Goal: Information Seeking & Learning: Find specific fact

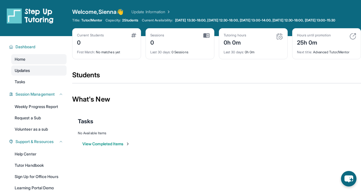
click at [32, 76] on link "Updates" at bounding box center [38, 70] width 55 height 10
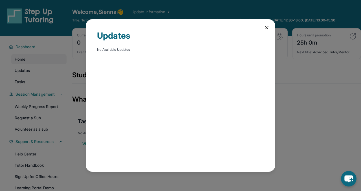
click at [267, 28] on icon at bounding box center [266, 27] width 3 height 3
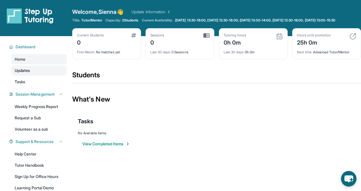
click at [28, 76] on link "Updates" at bounding box center [38, 70] width 55 height 10
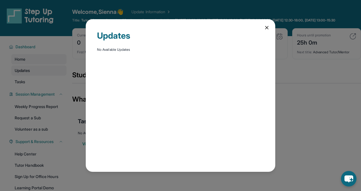
click at [28, 79] on div "Updates No Available Updates" at bounding box center [180, 95] width 361 height 191
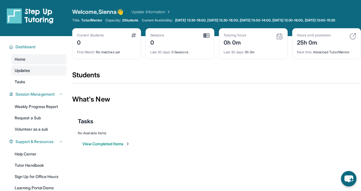
click at [49, 76] on link "Updates" at bounding box center [38, 70] width 55 height 10
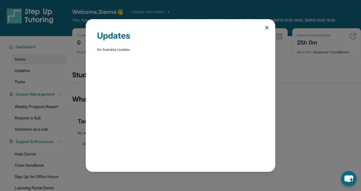
click at [265, 28] on icon at bounding box center [267, 28] width 6 height 6
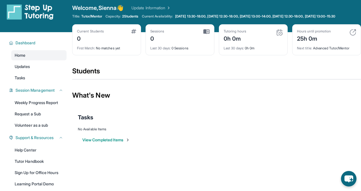
scroll to position [4, 0]
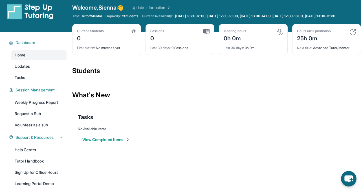
click at [128, 17] on span "2 Students" at bounding box center [130, 16] width 16 height 5
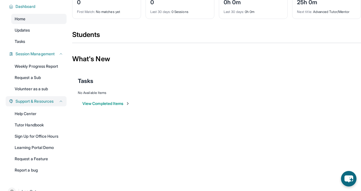
scroll to position [39, 0]
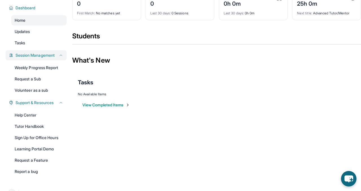
click at [46, 58] on span "Session Management" at bounding box center [35, 55] width 39 height 6
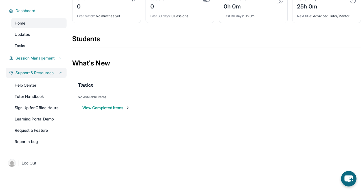
click at [45, 73] on span "Support & Resources" at bounding box center [35, 73] width 38 height 6
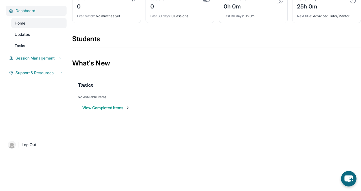
click at [33, 12] on span "Dashboard" at bounding box center [26, 11] width 20 height 6
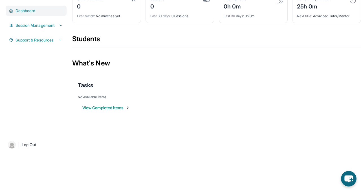
click at [33, 12] on span "Dashboard" at bounding box center [26, 11] width 20 height 6
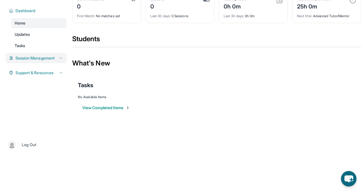
click at [45, 59] on span "Session Management" at bounding box center [35, 58] width 39 height 6
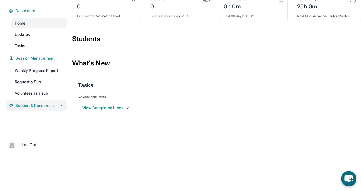
click at [46, 106] on span "Support & Resources" at bounding box center [35, 106] width 38 height 6
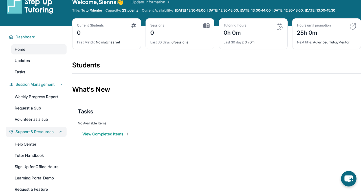
scroll to position [0, 0]
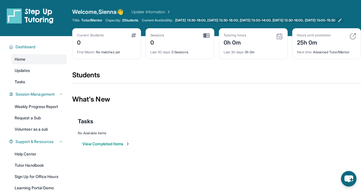
click at [201, 20] on span "[DATE] 13:30-18:00, [DATE] 12:30-18:00, [DATE] 13:00-14:00, [DATE] 12:30-18:00,…" at bounding box center [255, 20] width 160 height 5
click at [40, 64] on link "Home" at bounding box center [38, 59] width 55 height 10
click at [40, 70] on link "Updates" at bounding box center [38, 70] width 55 height 10
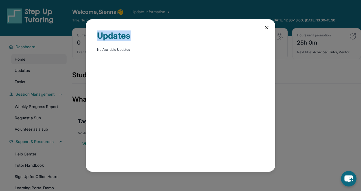
click at [263, 29] on div "Updates No Available Updates" at bounding box center [181, 95] width 190 height 153
click at [264, 29] on icon at bounding box center [267, 28] width 6 height 6
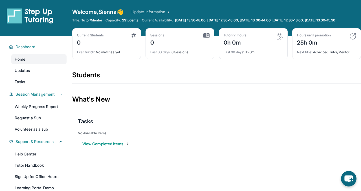
click at [124, 46] on div "Current Students 0" at bounding box center [106, 40] width 59 height 14
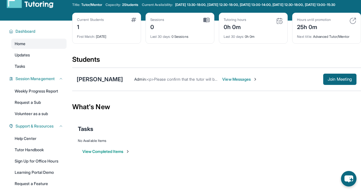
scroll to position [17, 0]
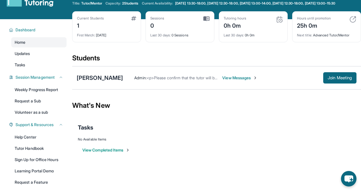
click at [84, 28] on div "1" at bounding box center [90, 25] width 27 height 9
click at [80, 28] on div "1" at bounding box center [90, 25] width 27 height 9
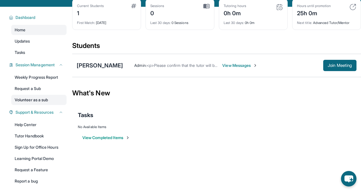
scroll to position [0, 0]
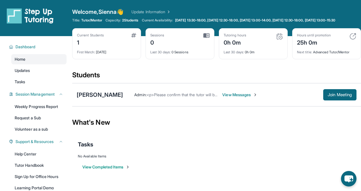
click at [238, 98] on span "View Messages" at bounding box center [239, 95] width 35 height 6
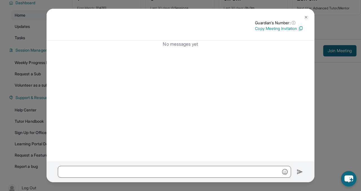
scroll to position [57, 0]
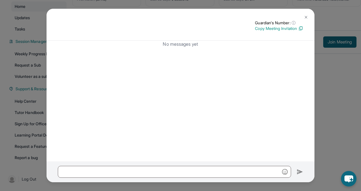
click at [308, 17] on img at bounding box center [306, 17] width 5 height 5
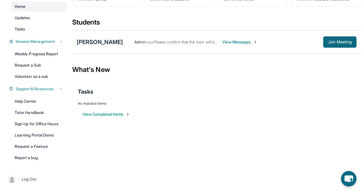
click at [115, 45] on div "[PERSON_NAME]" at bounding box center [100, 42] width 46 height 8
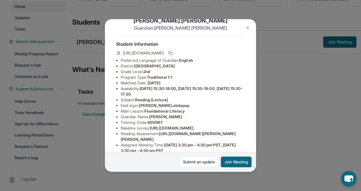
scroll to position [15, 0]
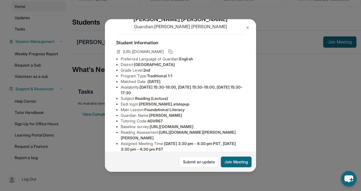
click at [247, 26] on img at bounding box center [247, 27] width 5 height 5
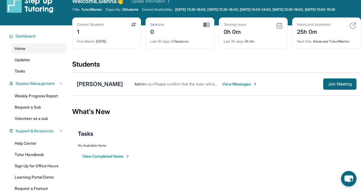
scroll to position [0, 0]
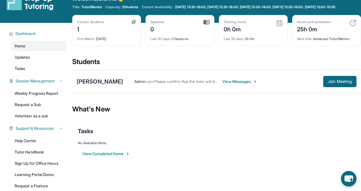
scroll to position [37, 0]
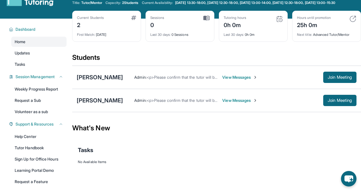
scroll to position [19, 0]
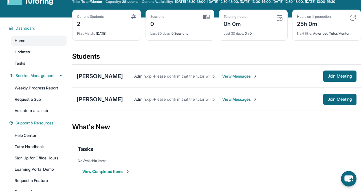
click at [197, 102] on span "<p>Please confirm that the tutor will be able to attend your first assigned mee…" at bounding box center [249, 99] width 204 height 5
click at [116, 102] on div "[PERSON_NAME]" at bounding box center [100, 99] width 46 height 8
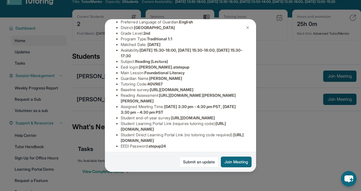
scroll to position [56, 0]
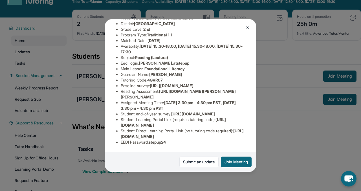
click at [248, 30] on img at bounding box center [247, 27] width 5 height 5
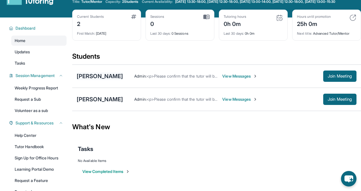
click at [117, 80] on div "Malek Almutarreb" at bounding box center [100, 76] width 46 height 8
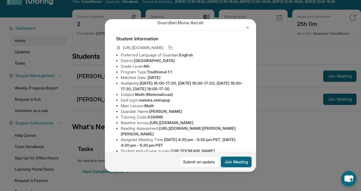
scroll to position [20, 0]
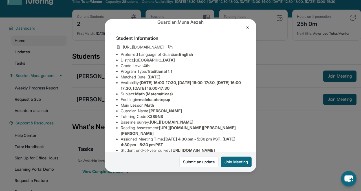
click at [247, 29] on img at bounding box center [247, 27] width 5 height 5
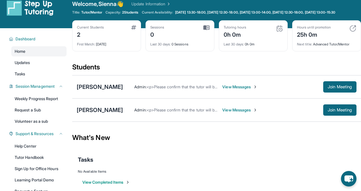
scroll to position [9, 0]
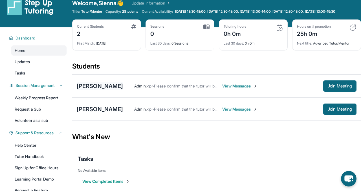
click at [114, 90] on div "[PERSON_NAME]" at bounding box center [100, 86] width 46 height 8
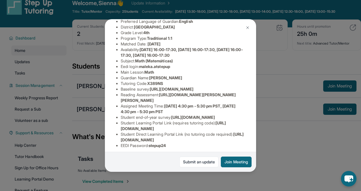
scroll to position [52, 10]
click at [250, 25] on img at bounding box center [247, 27] width 5 height 5
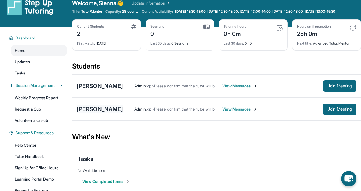
click at [121, 113] on div "[PERSON_NAME]" at bounding box center [100, 109] width 46 height 8
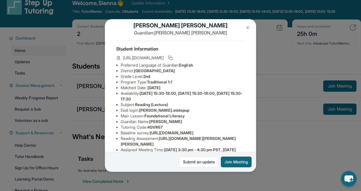
scroll to position [10, 0]
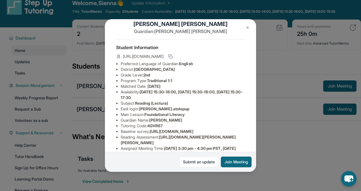
click at [249, 28] on img at bounding box center [247, 27] width 5 height 5
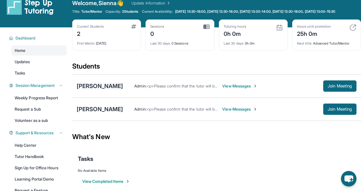
click at [122, 90] on div "[PERSON_NAME]" at bounding box center [100, 86] width 46 height 8
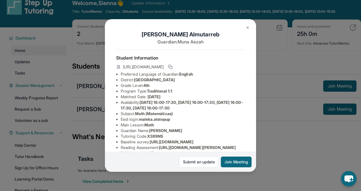
click at [247, 29] on img at bounding box center [247, 27] width 5 height 5
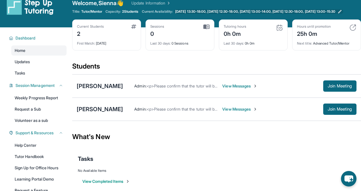
scroll to position [9, 0]
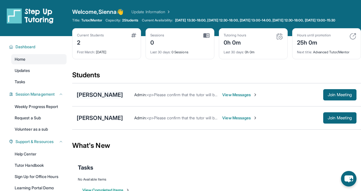
click at [118, 98] on div "Malek Almutarreb" at bounding box center [100, 95] width 46 height 8
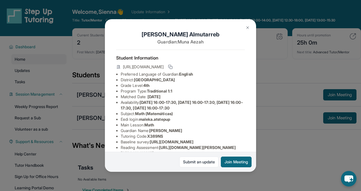
click at [247, 26] on img at bounding box center [247, 27] width 5 height 5
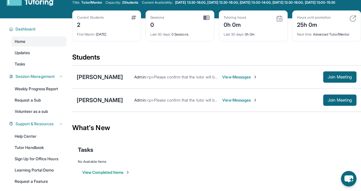
scroll to position [21, 0]
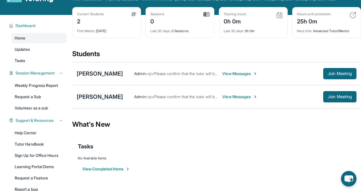
click at [120, 101] on div "[PERSON_NAME]" at bounding box center [100, 97] width 46 height 8
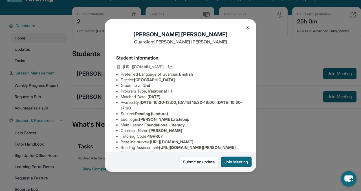
click at [250, 29] on button at bounding box center [247, 27] width 11 height 11
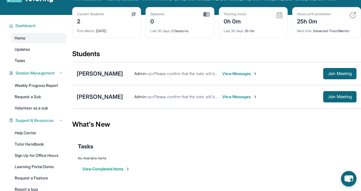
click at [109, 74] on div "[PERSON_NAME]" at bounding box center [100, 74] width 46 height 8
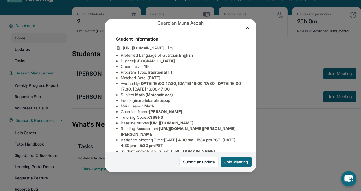
scroll to position [21, 0]
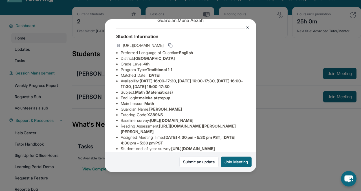
click at [247, 27] on img at bounding box center [247, 27] width 5 height 5
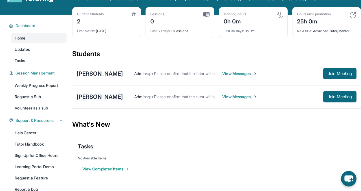
click at [104, 101] on div "[PERSON_NAME]" at bounding box center [100, 97] width 46 height 8
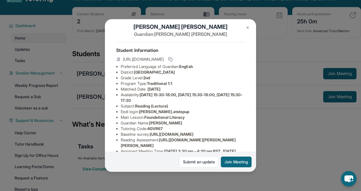
scroll to position [8, 0]
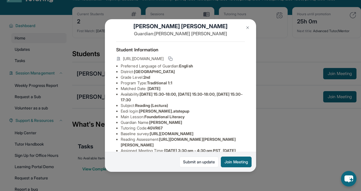
click at [247, 26] on img at bounding box center [247, 27] width 5 height 5
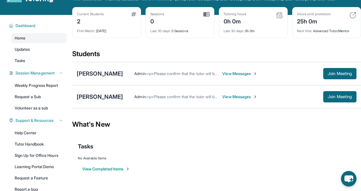
click at [112, 101] on div "[PERSON_NAME]" at bounding box center [100, 97] width 46 height 8
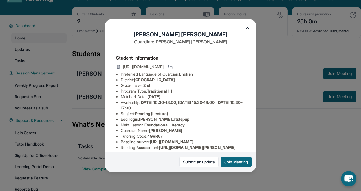
click at [245, 27] on button at bounding box center [247, 27] width 11 height 11
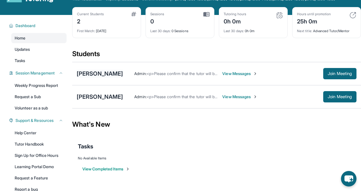
click at [116, 76] on div "[PERSON_NAME]" at bounding box center [100, 74] width 46 height 8
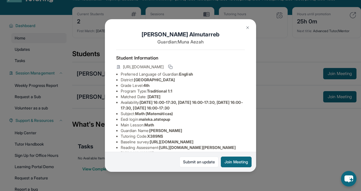
click at [247, 27] on img at bounding box center [247, 27] width 5 height 5
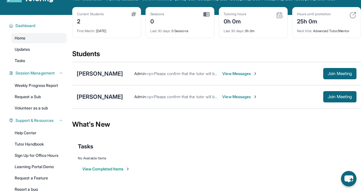
click at [112, 99] on div "[PERSON_NAME]" at bounding box center [100, 97] width 46 height 8
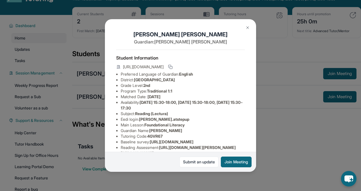
click at [246, 30] on button at bounding box center [247, 27] width 11 height 11
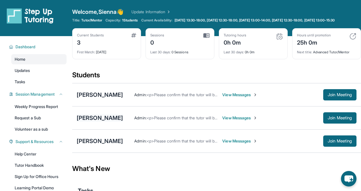
click at [88, 118] on div "[PERSON_NAME]" at bounding box center [100, 118] width 46 height 8
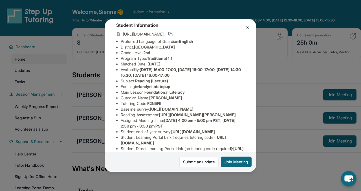
scroll to position [35, 1]
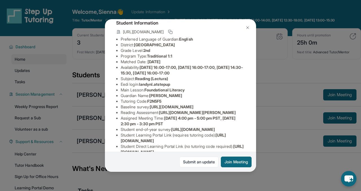
click at [249, 26] on img at bounding box center [247, 27] width 5 height 5
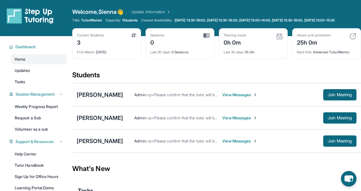
click at [91, 99] on div "[PERSON_NAME]" at bounding box center [100, 95] width 46 height 8
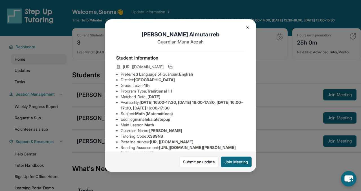
click at [246, 26] on img at bounding box center [247, 27] width 5 height 5
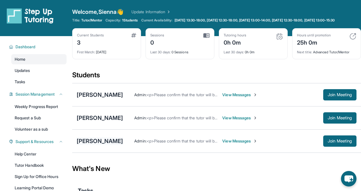
click at [90, 142] on div "[PERSON_NAME]" at bounding box center [100, 141] width 46 height 8
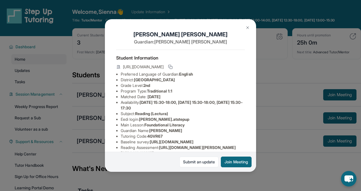
drag, startPoint x: 135, startPoint y: 79, endPoint x: 207, endPoint y: 79, distance: 71.7
click at [207, 79] on li "District: [GEOGRAPHIC_DATA]" at bounding box center [183, 80] width 124 height 6
copy li "[GEOGRAPHIC_DATA]"
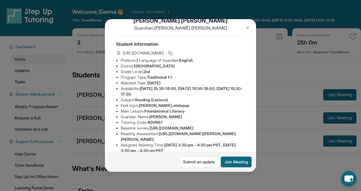
scroll to position [14, 0]
click at [250, 28] on button at bounding box center [247, 27] width 11 height 11
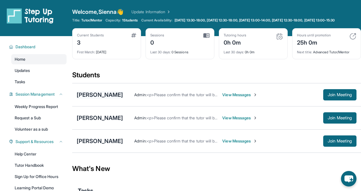
click at [107, 98] on div "[PERSON_NAME]" at bounding box center [100, 95] width 46 height 8
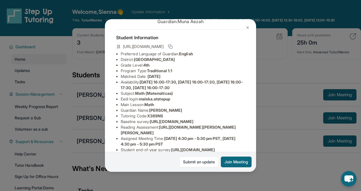
scroll to position [0, 0]
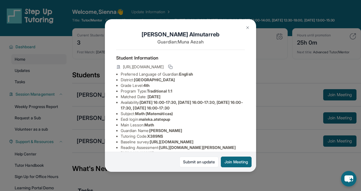
click at [246, 31] on button at bounding box center [247, 27] width 11 height 11
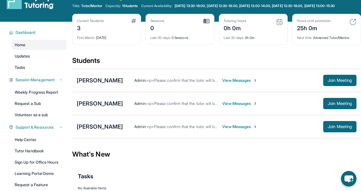
scroll to position [19, 0]
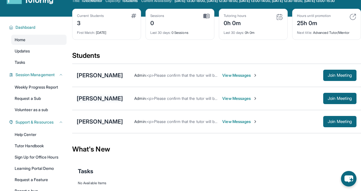
click at [91, 99] on div "[PERSON_NAME]" at bounding box center [100, 99] width 46 height 8
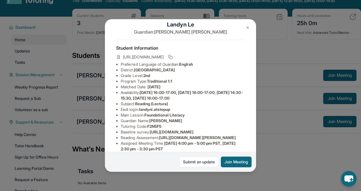
scroll to position [0, 1]
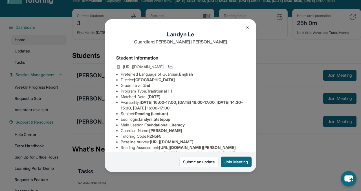
click at [248, 27] on img at bounding box center [247, 27] width 5 height 5
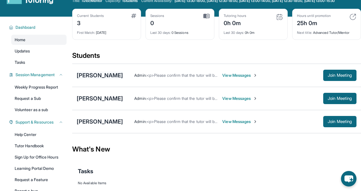
click at [106, 79] on div "[PERSON_NAME]" at bounding box center [100, 75] width 46 height 8
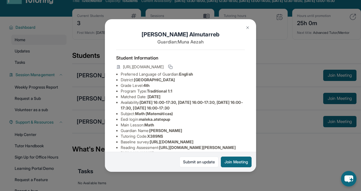
click at [249, 27] on img at bounding box center [247, 27] width 5 height 5
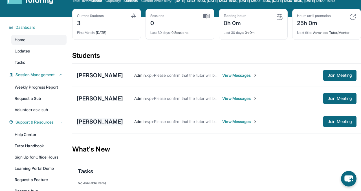
click at [96, 125] on div "[PERSON_NAME]" at bounding box center [100, 122] width 46 height 8
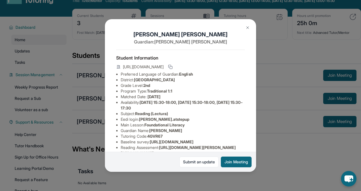
click at [244, 28] on button at bounding box center [247, 27] width 11 height 11
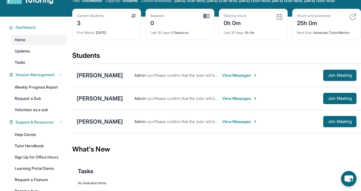
click at [87, 78] on div "[PERSON_NAME]" at bounding box center [100, 75] width 46 height 8
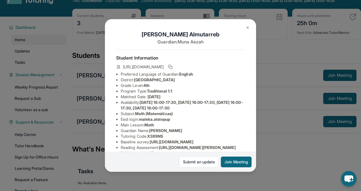
click at [251, 27] on button at bounding box center [247, 27] width 11 height 11
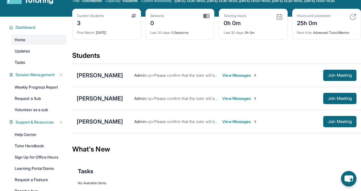
click at [87, 102] on div "[PERSON_NAME]" at bounding box center [100, 99] width 46 height 8
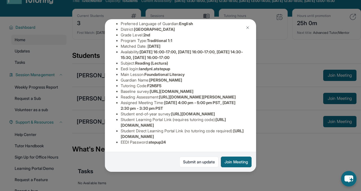
scroll to position [66, 0]
click at [248, 26] on img at bounding box center [247, 27] width 5 height 5
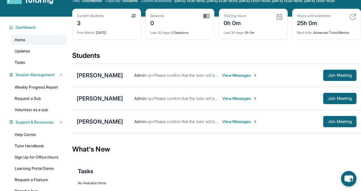
click at [102, 121] on div "Marceline Navarro Admin : <p>Please confirm that the tutor will be able to atte…" at bounding box center [216, 121] width 289 height 23
click at [102, 124] on div "[PERSON_NAME]" at bounding box center [100, 122] width 46 height 8
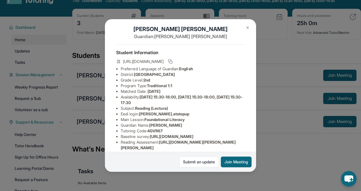
scroll to position [6, 0]
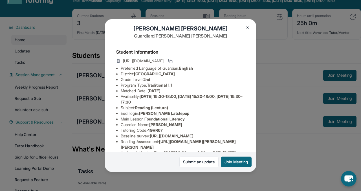
click at [247, 28] on img at bounding box center [247, 27] width 5 height 5
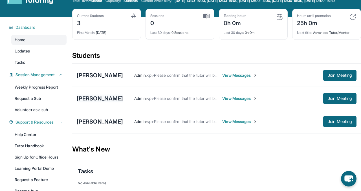
click at [92, 102] on div "[PERSON_NAME]" at bounding box center [100, 99] width 46 height 8
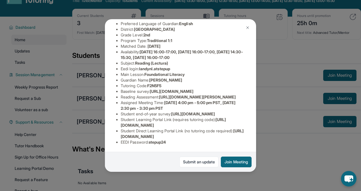
scroll to position [61, 0]
click at [250, 26] on button at bounding box center [247, 27] width 11 height 11
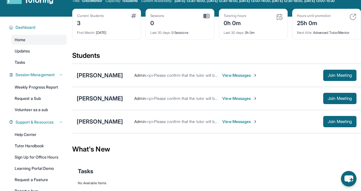
click at [100, 102] on div "[PERSON_NAME]" at bounding box center [100, 99] width 46 height 8
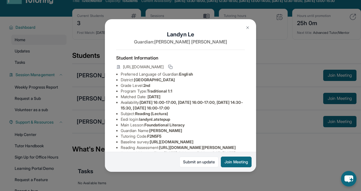
scroll to position [4, 0]
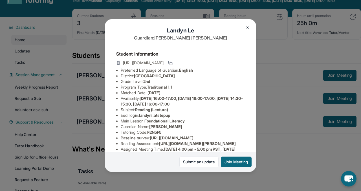
click at [249, 27] on img at bounding box center [247, 27] width 5 height 5
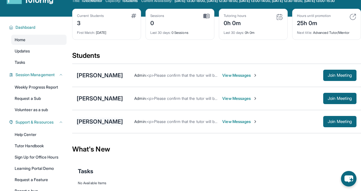
click at [114, 126] on div "[PERSON_NAME]" at bounding box center [100, 122] width 46 height 8
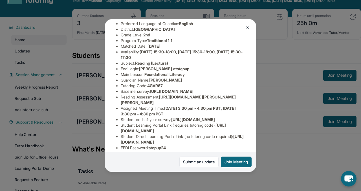
scroll to position [47, 0]
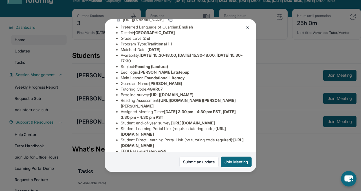
click at [249, 25] on button at bounding box center [247, 27] width 11 height 11
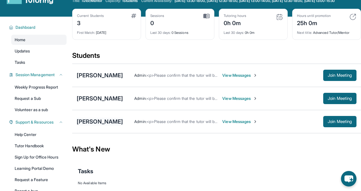
click at [98, 123] on div "[PERSON_NAME]" at bounding box center [100, 122] width 46 height 8
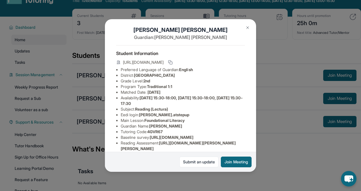
scroll to position [5, 0]
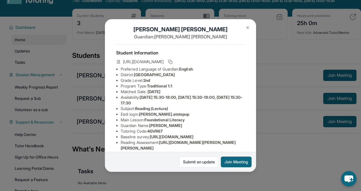
click at [249, 28] on img at bounding box center [247, 27] width 5 height 5
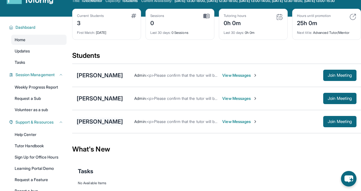
click at [108, 126] on div "[PERSON_NAME]" at bounding box center [100, 122] width 46 height 8
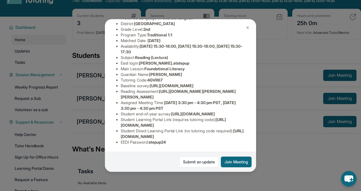
scroll to position [69, 0]
click at [250, 27] on button at bounding box center [247, 27] width 11 height 11
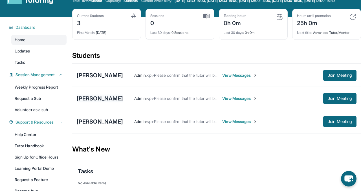
click at [98, 100] on div "[PERSON_NAME]" at bounding box center [100, 99] width 46 height 8
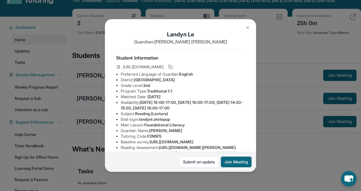
click at [249, 27] on img at bounding box center [247, 27] width 5 height 5
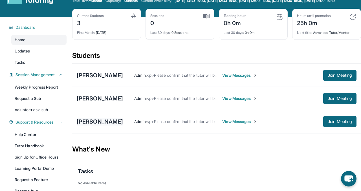
click at [107, 126] on div "[PERSON_NAME]" at bounding box center [100, 122] width 46 height 8
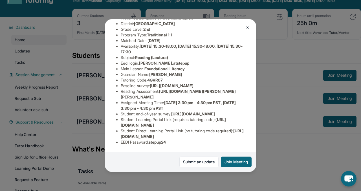
scroll to position [69, 0]
click at [248, 26] on img at bounding box center [247, 27] width 5 height 5
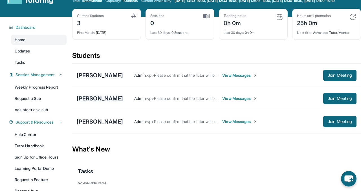
click at [92, 102] on div "[PERSON_NAME]" at bounding box center [100, 99] width 46 height 8
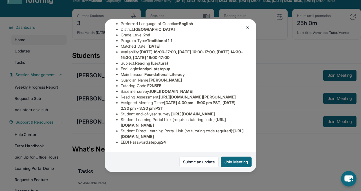
scroll to position [96, 0]
click at [248, 28] on img at bounding box center [247, 27] width 5 height 5
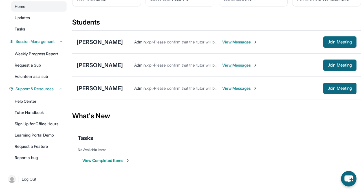
scroll to position [0, 0]
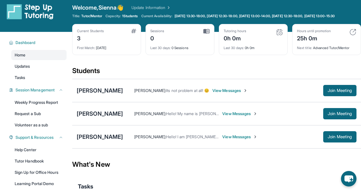
scroll to position [5, 0]
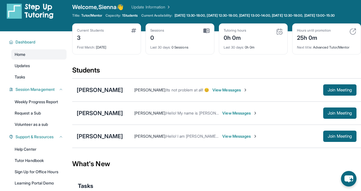
click at [207, 33] on img at bounding box center [206, 30] width 6 height 5
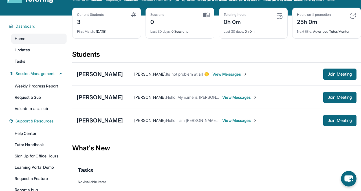
scroll to position [22, 0]
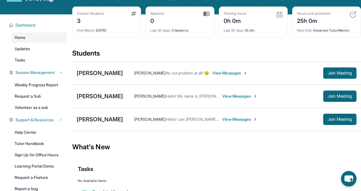
click at [223, 99] on span "View Messages" at bounding box center [239, 96] width 35 height 6
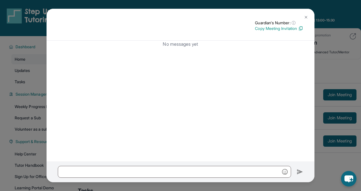
scroll to position [57, 0]
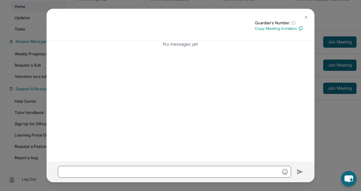
click at [306, 17] on img at bounding box center [306, 17] width 5 height 5
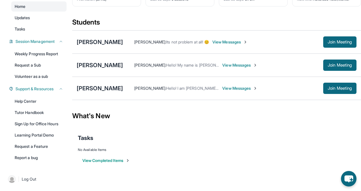
click at [227, 41] on span "View Messages" at bounding box center [229, 42] width 35 height 6
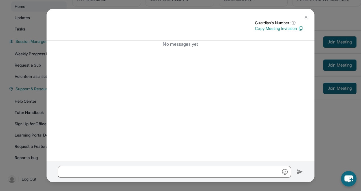
scroll to position [0, 0]
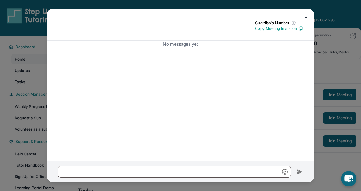
click at [305, 17] on img at bounding box center [306, 17] width 5 height 5
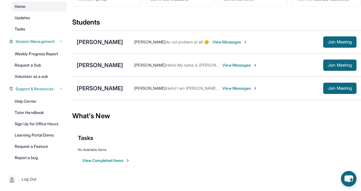
scroll to position [57, 0]
click at [108, 44] on div "[PERSON_NAME]" at bounding box center [100, 42] width 46 height 8
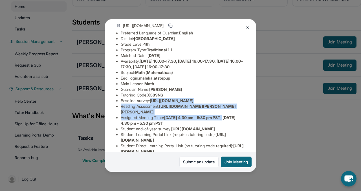
scroll to position [41, 202]
drag, startPoint x: 120, startPoint y: 107, endPoint x: 224, endPoint y: 116, distance: 104.5
click at [224, 116] on div "[PERSON_NAME] Guardian: [PERSON_NAME] Student Information [URL][DOMAIN_NAME] Pr…" at bounding box center [180, 95] width 151 height 153
copy span "[URL][DOMAIN_NAME]"
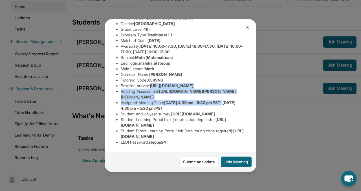
scroll to position [96, 0]
drag, startPoint x: 120, startPoint y: 124, endPoint x: 220, endPoint y: 127, distance: 99.9
click at [220, 127] on ul "Preferred Language of Guardian: English District: [GEOGRAPHIC_DATA] Grade Level…" at bounding box center [180, 80] width 129 height 130
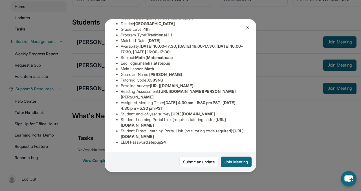
click at [200, 142] on li "EEDI Password : stepup24" at bounding box center [183, 142] width 124 height 6
click at [248, 28] on img at bounding box center [247, 27] width 5 height 5
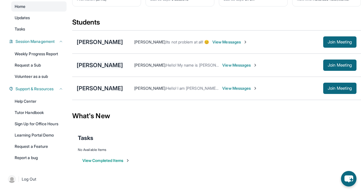
click at [101, 62] on div "[PERSON_NAME]" at bounding box center [100, 65] width 46 height 8
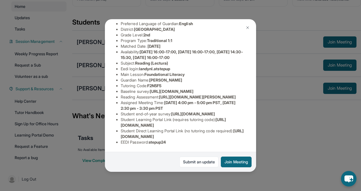
scroll to position [10, 0]
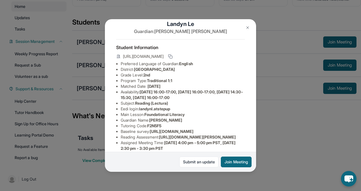
click at [249, 26] on img at bounding box center [247, 27] width 5 height 5
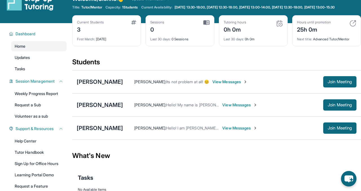
scroll to position [15, 0]
